Goal: Transaction & Acquisition: Purchase product/service

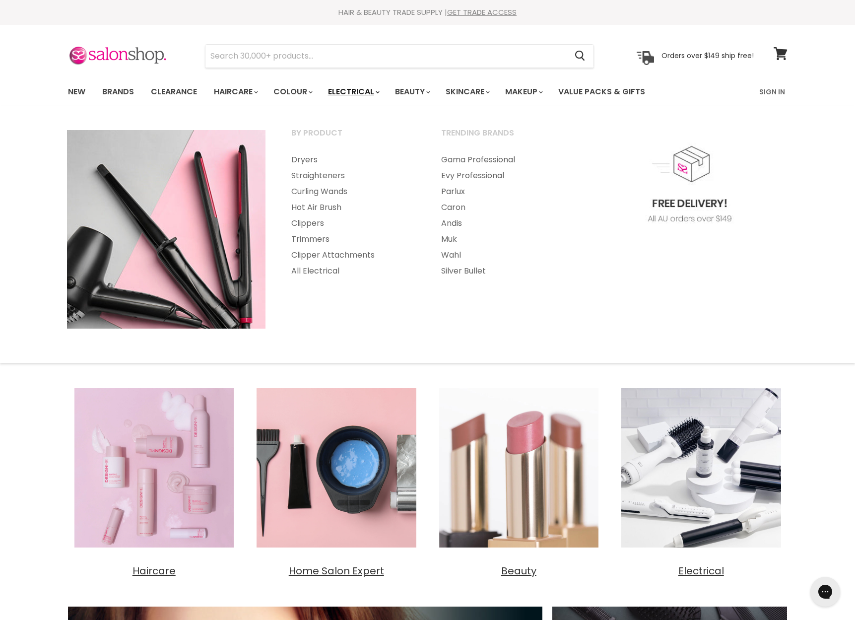
click at [375, 91] on link "Electrical" at bounding box center [353, 91] width 65 height 21
click at [310, 176] on link "Straighteners" at bounding box center [353, 176] width 148 height 16
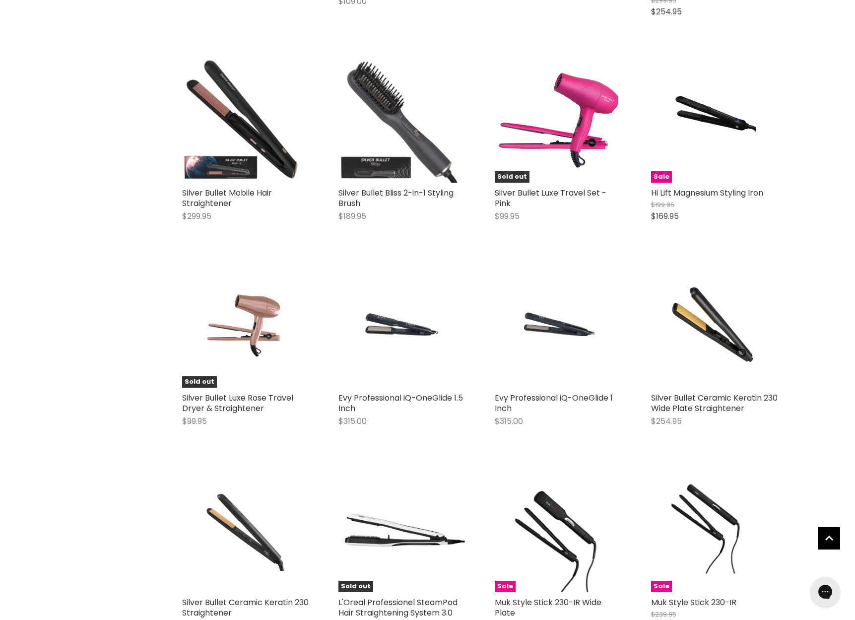
scroll to position [1283, 0]
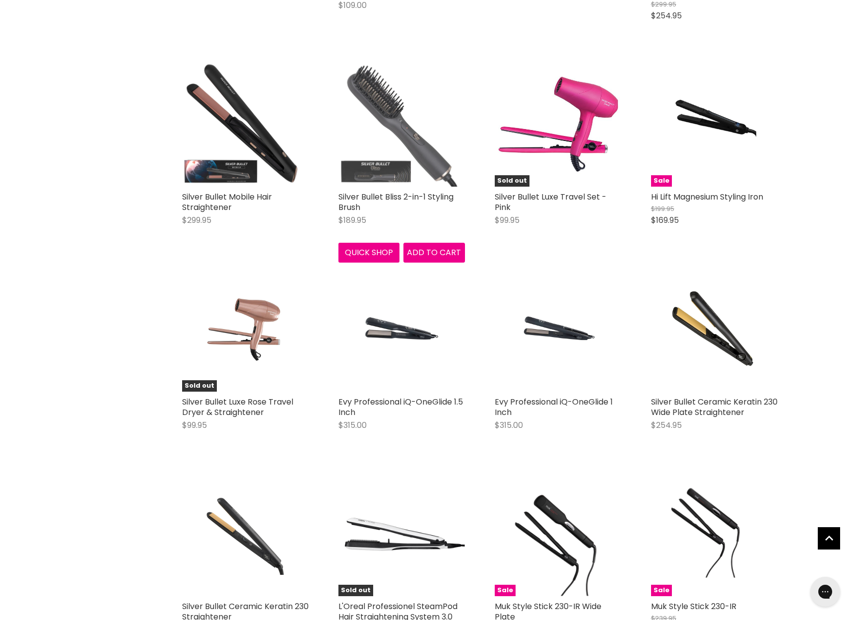
click at [383, 135] on img "Main content" at bounding box center [401, 123] width 127 height 127
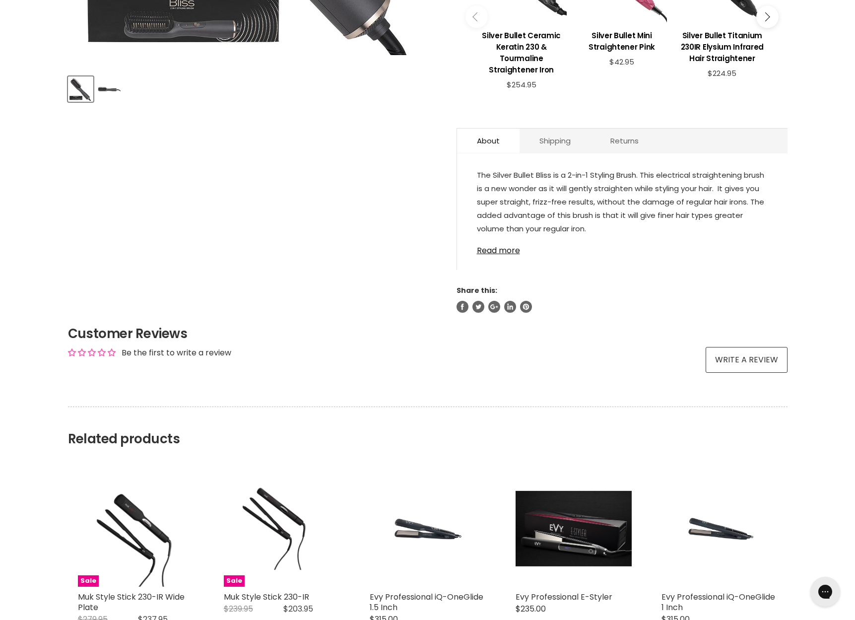
scroll to position [427, 0]
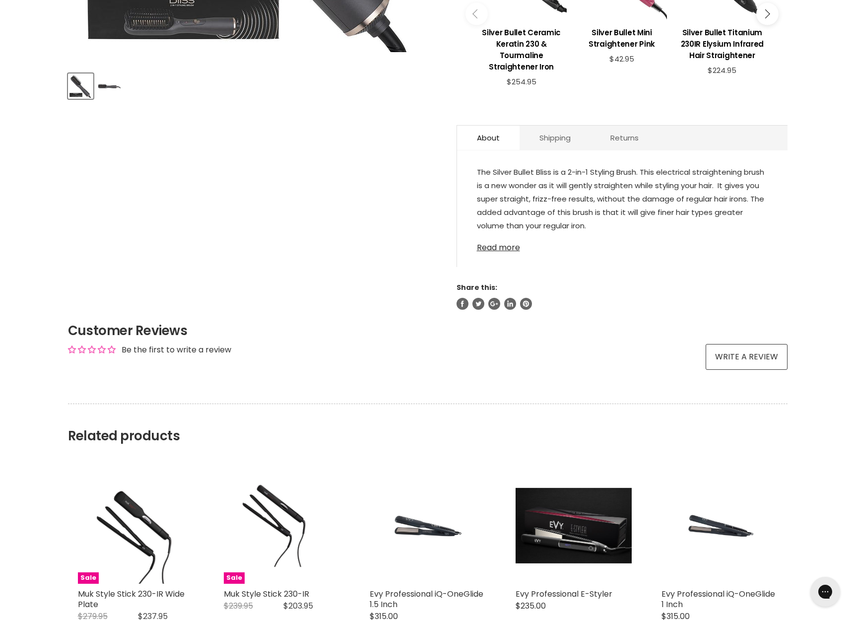
click at [495, 250] on link "Read more" at bounding box center [622, 244] width 291 height 15
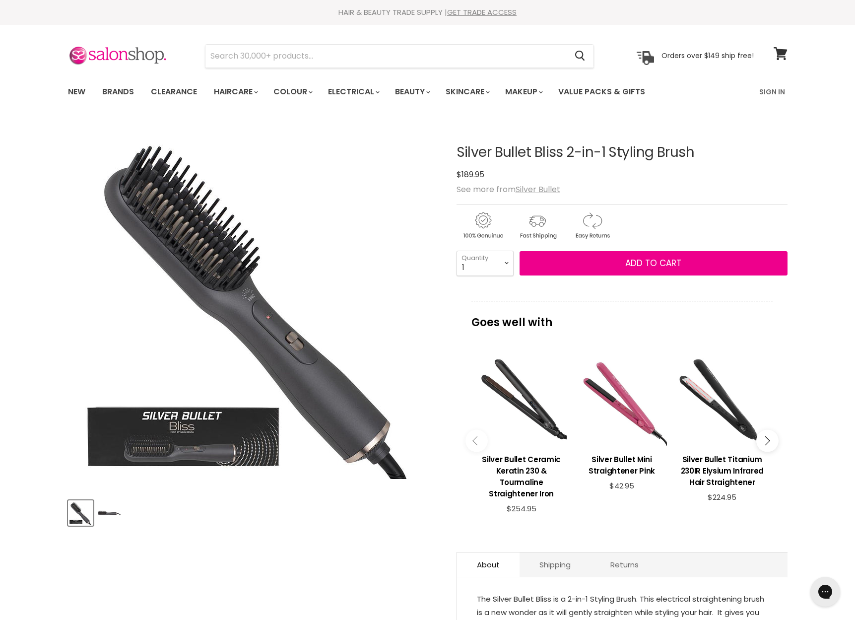
scroll to position [0, 0]
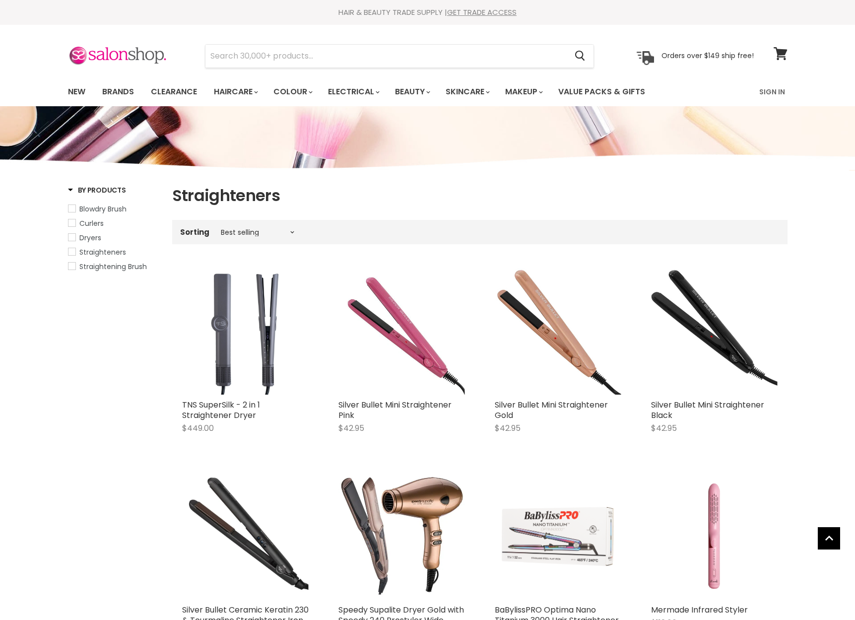
scroll to position [1334, 0]
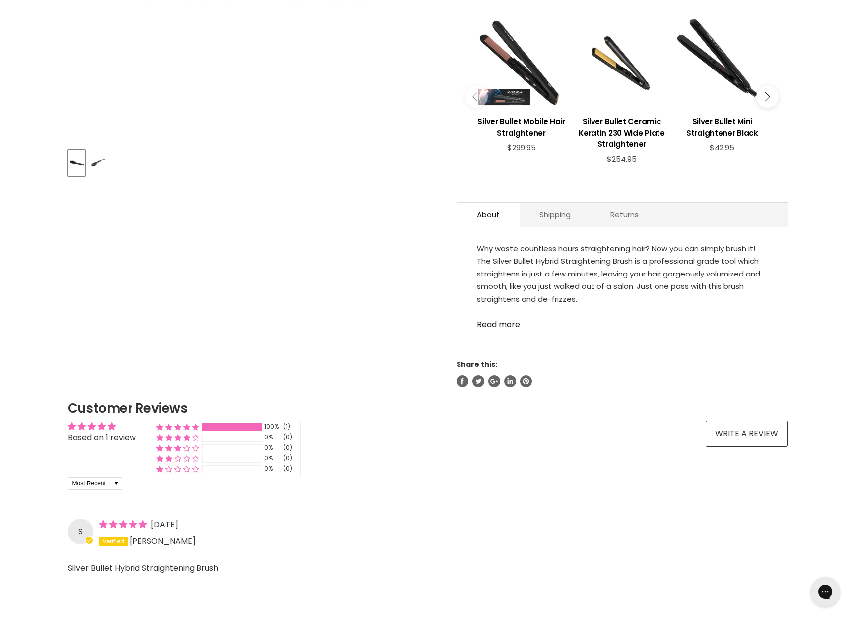
scroll to position [353, 0]
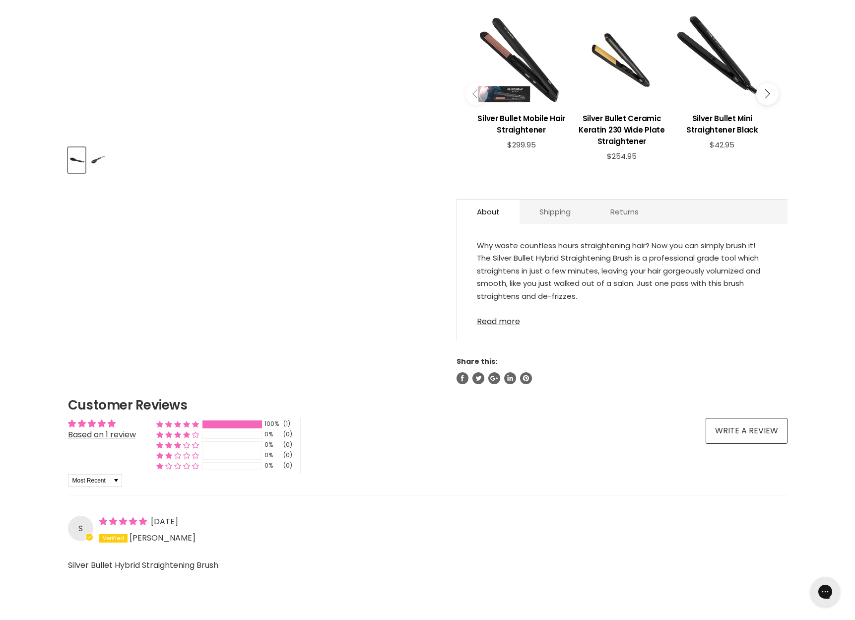
click at [503, 324] on link "Read more" at bounding box center [622, 318] width 291 height 15
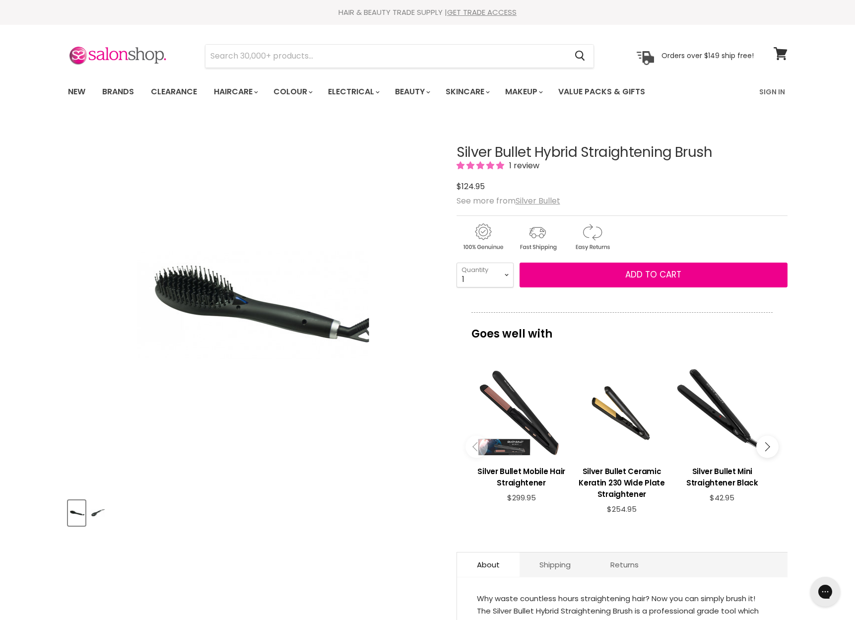
scroll to position [0, 0]
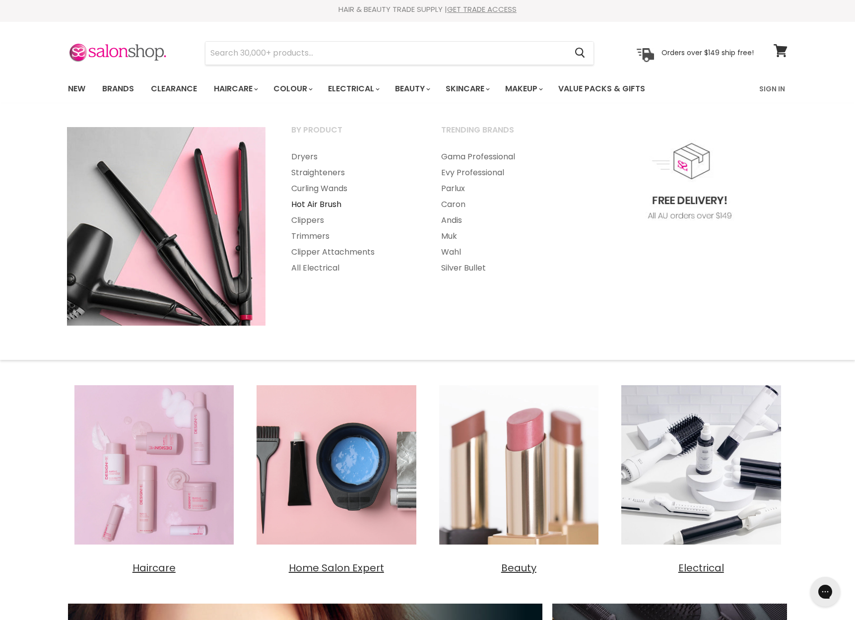
scroll to position [4, 0]
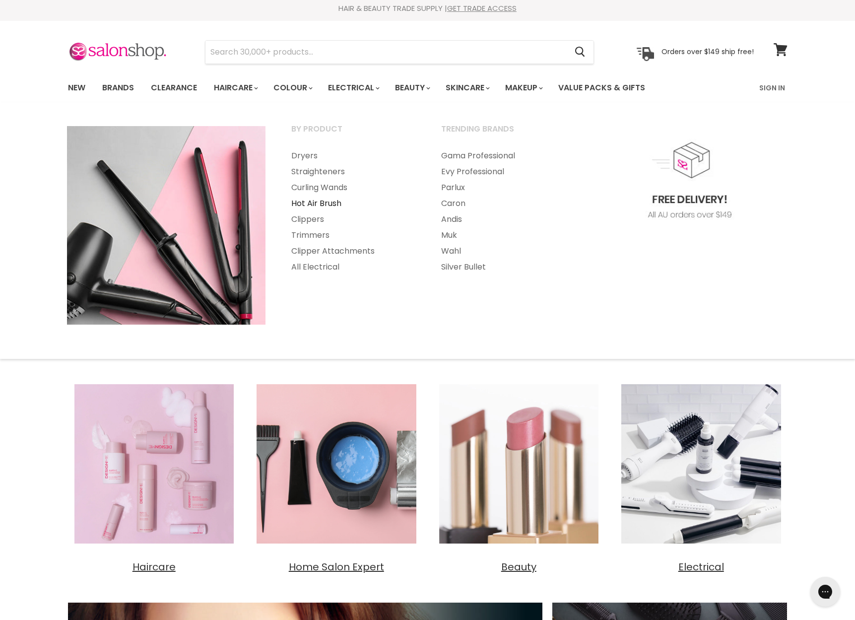
click at [331, 203] on link "Hot Air Brush" at bounding box center [353, 203] width 148 height 16
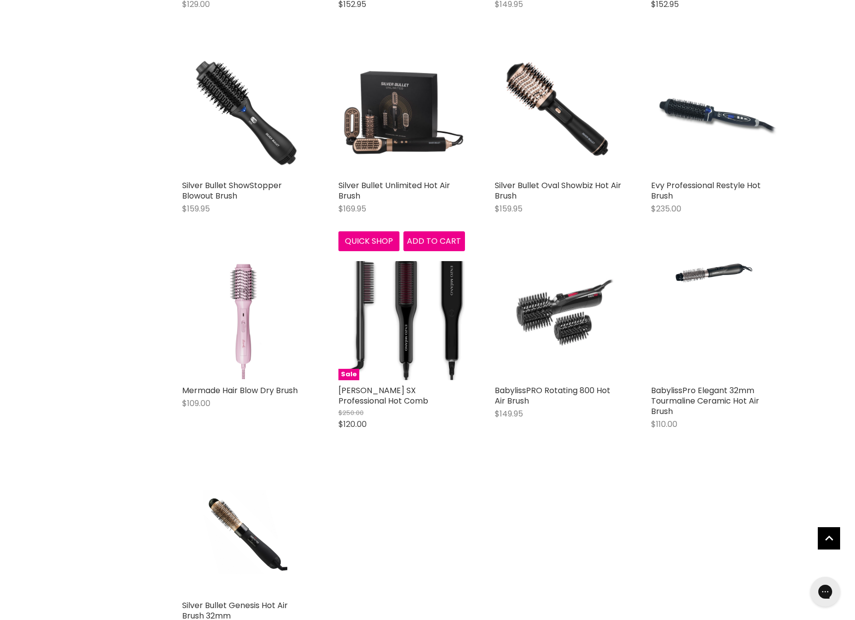
scroll to position [851, 0]
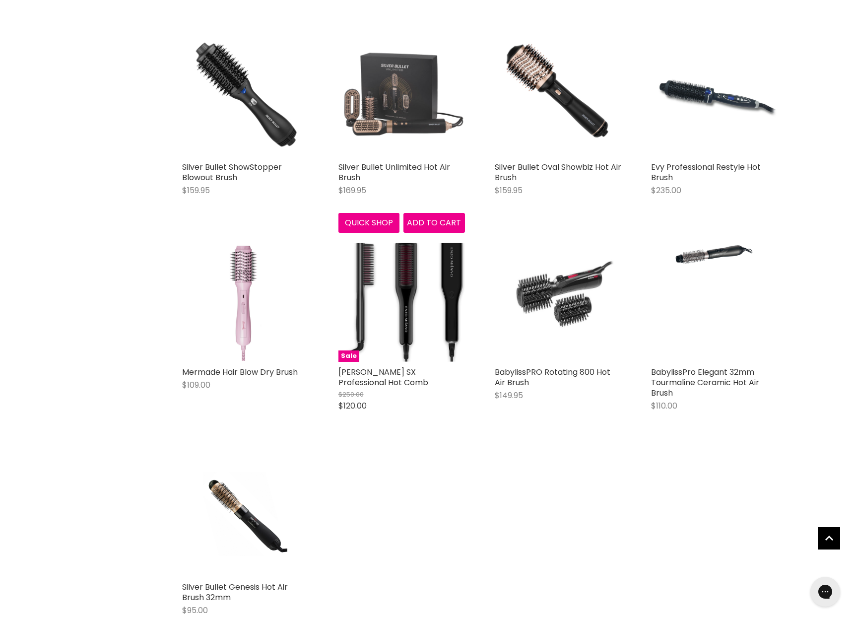
click at [388, 120] on img "Main content" at bounding box center [401, 93] width 127 height 127
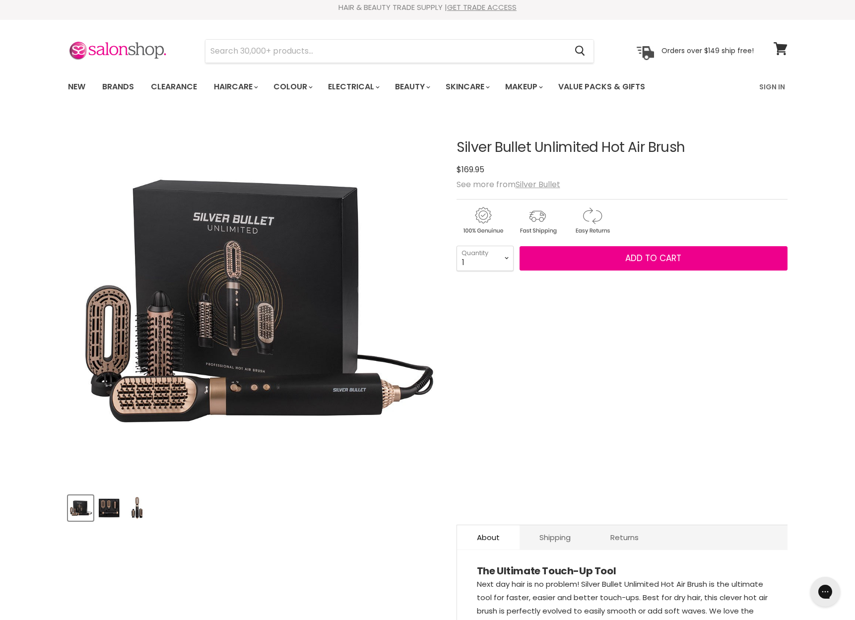
scroll to position [6, 0]
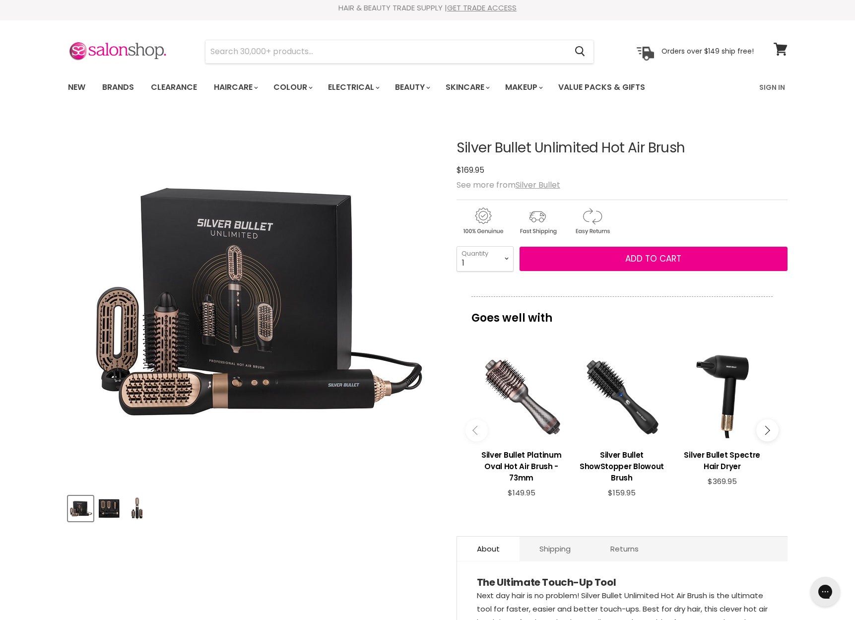
click at [115, 500] on img "Product thumbnails" at bounding box center [108, 508] width 23 height 23
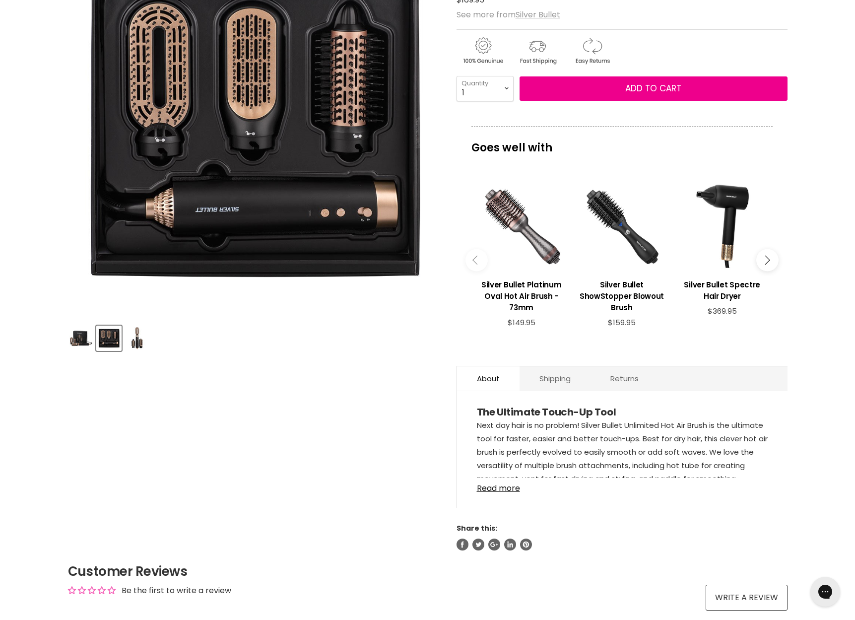
scroll to position [176, 0]
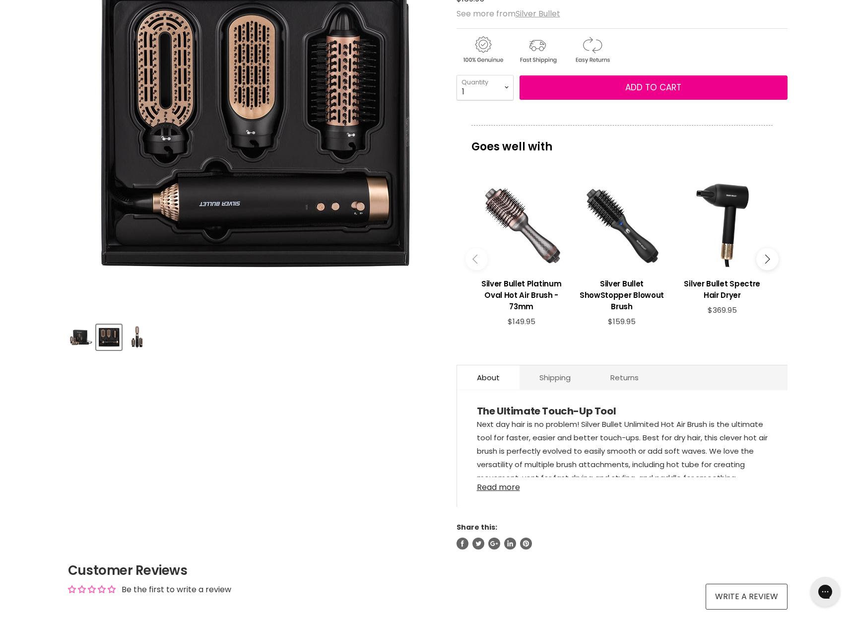
click at [509, 490] on link "Read more" at bounding box center [622, 484] width 291 height 15
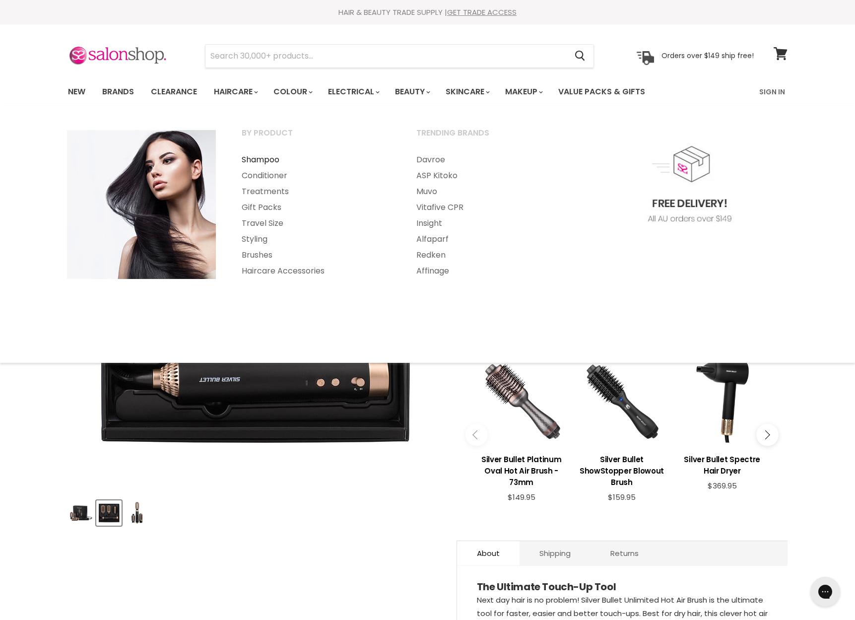
scroll to position [0, 0]
click at [252, 223] on link "Travel Size" at bounding box center [315, 223] width 173 height 16
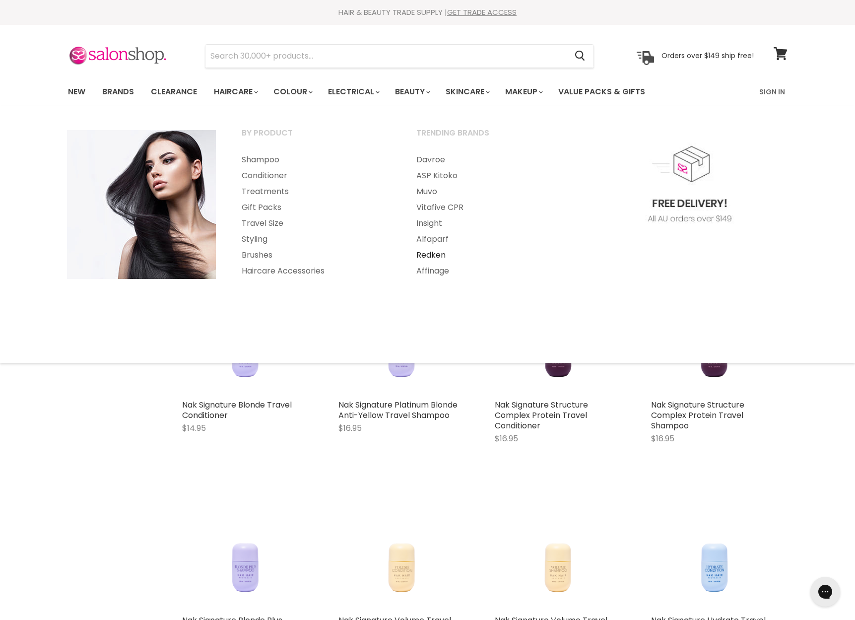
click at [431, 255] on link "Redken" at bounding box center [490, 255] width 173 height 16
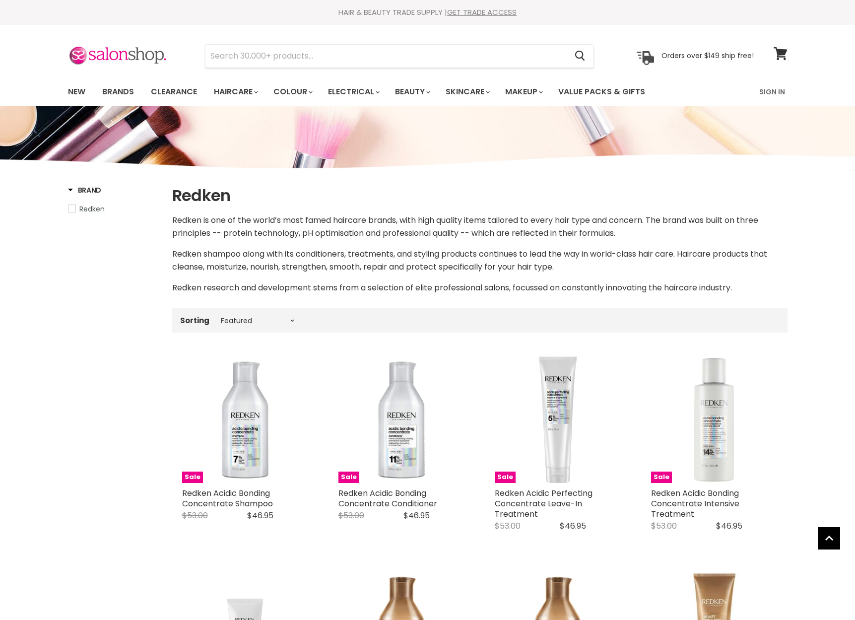
select select "manual"
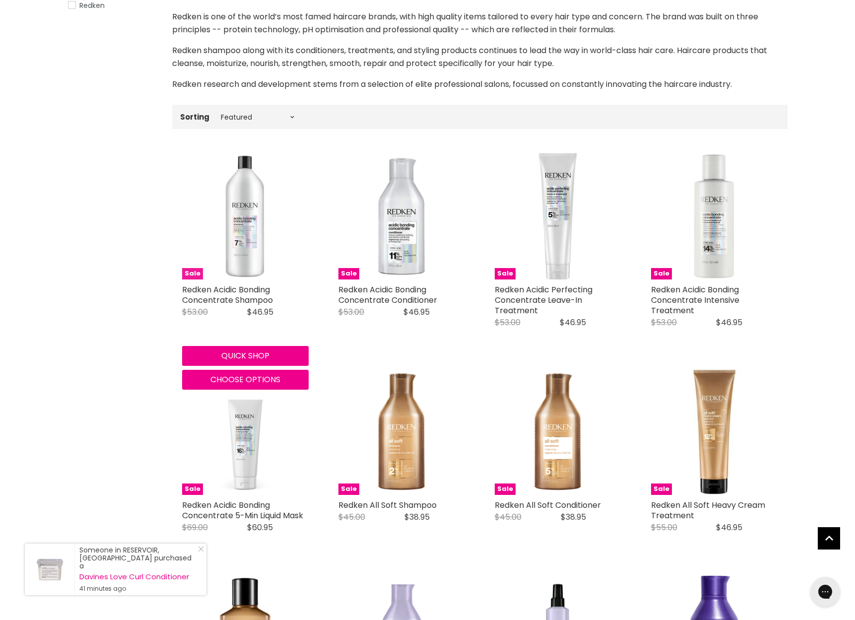
scroll to position [203, 0]
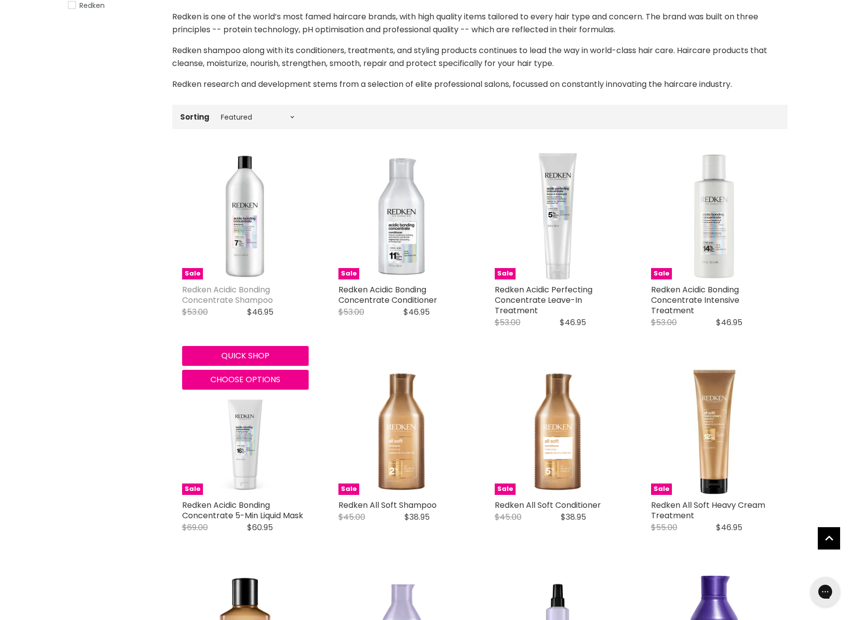
scroll to position [203, 0]
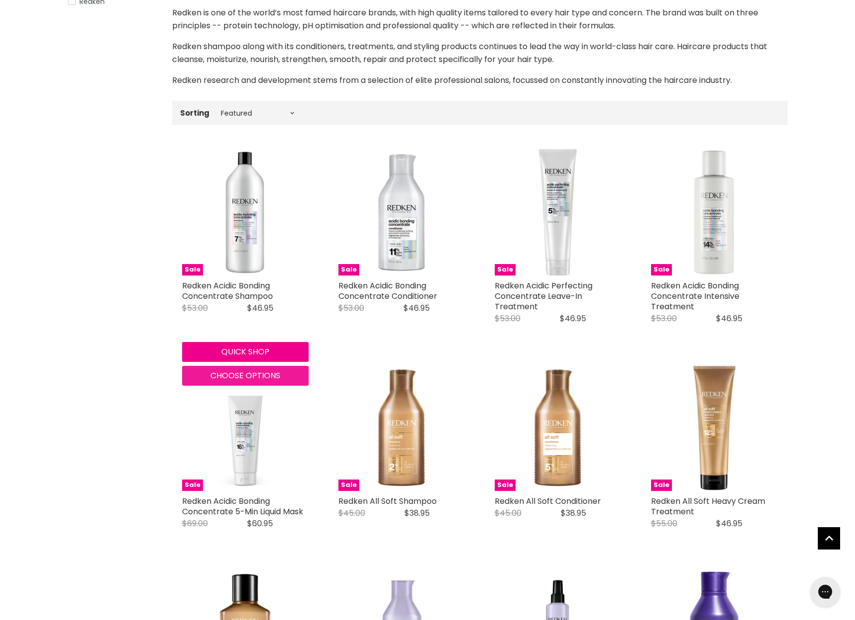
click at [248, 379] on span "Choose options" at bounding box center [245, 375] width 70 height 11
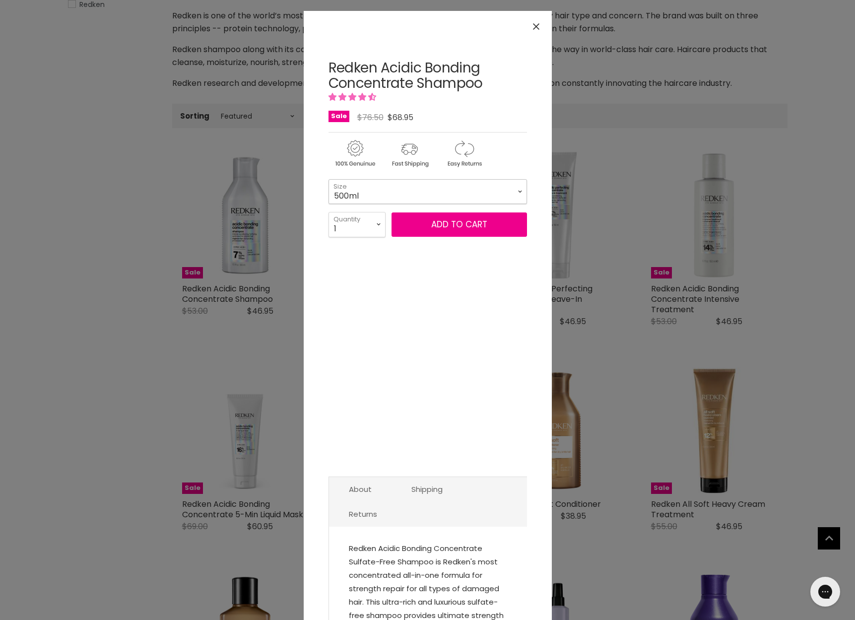
scroll to position [0, 0]
select select "1Litre"
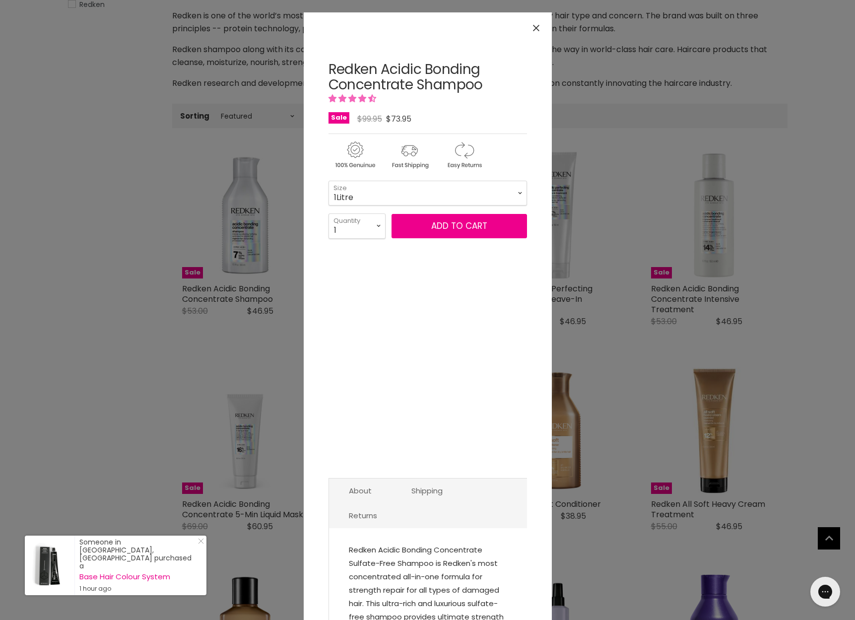
click at [534, 27] on icon "Close" at bounding box center [536, 28] width 6 height 6
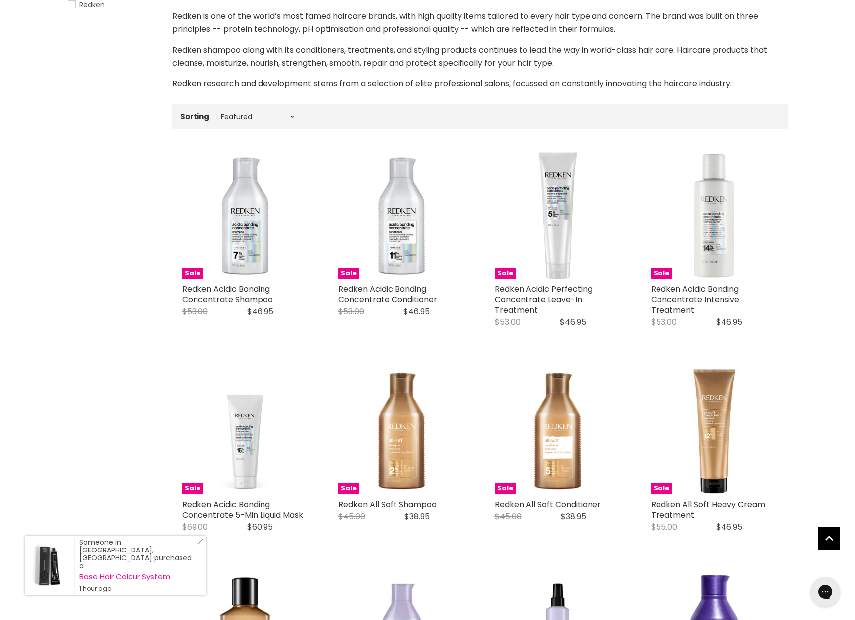
scroll to position [205, 0]
